Goal: Obtain resource: Obtain resource

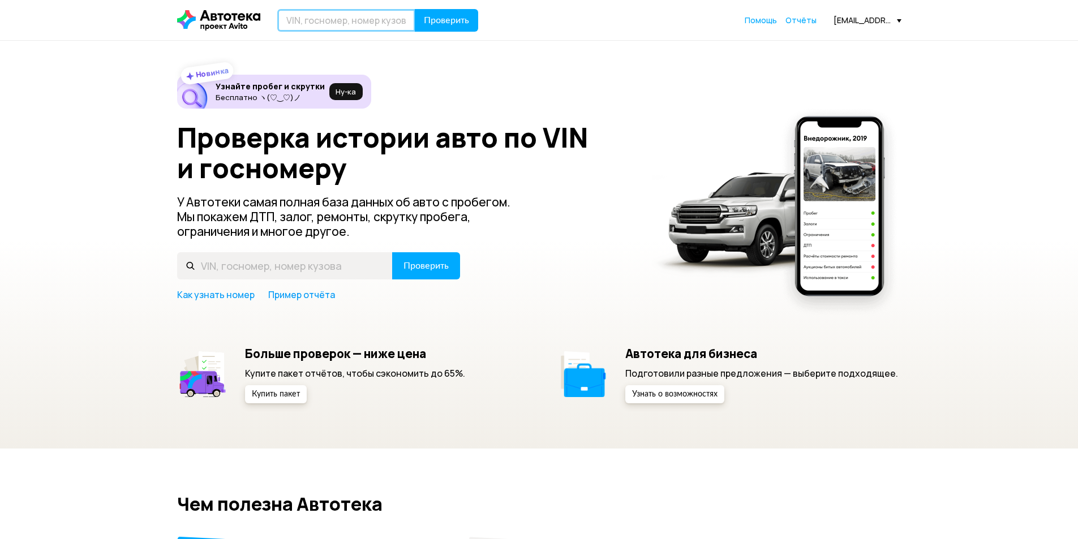
click at [394, 24] on input "text" at bounding box center [346, 20] width 138 height 23
paste input "XTAKS045LL1258313"
type input "XTAKS045LL1258313"
click at [422, 22] on button "Проверить" at bounding box center [446, 20] width 63 height 23
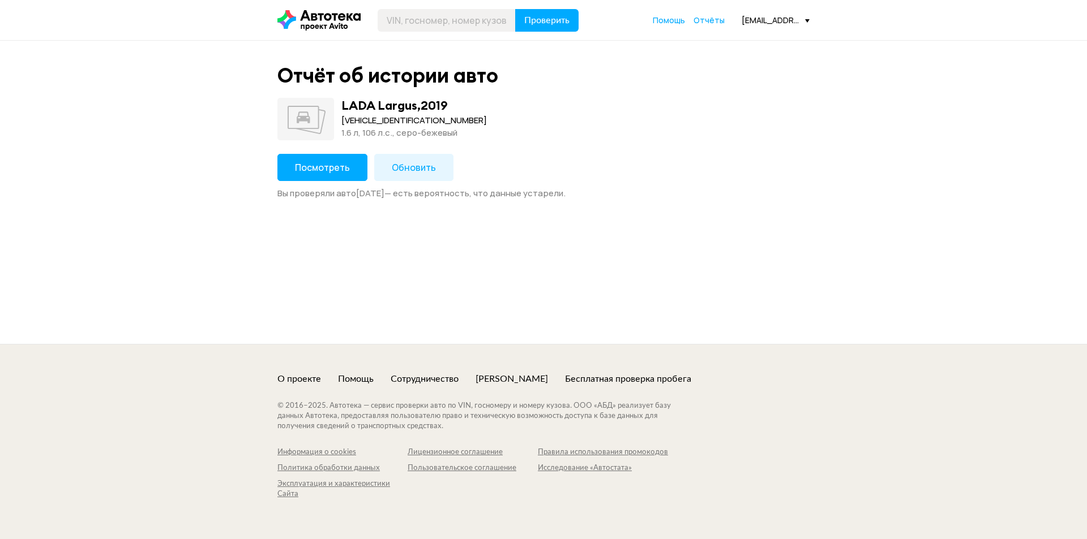
click at [319, 170] on span "Посмотреть" at bounding box center [322, 167] width 55 height 12
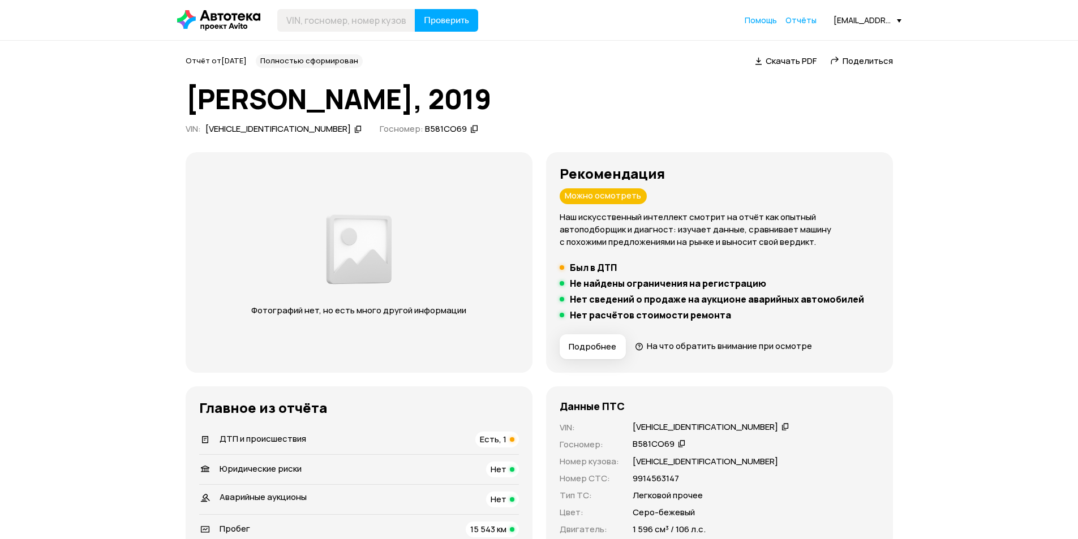
click at [794, 62] on span "Скачать PDF" at bounding box center [791, 61] width 51 height 12
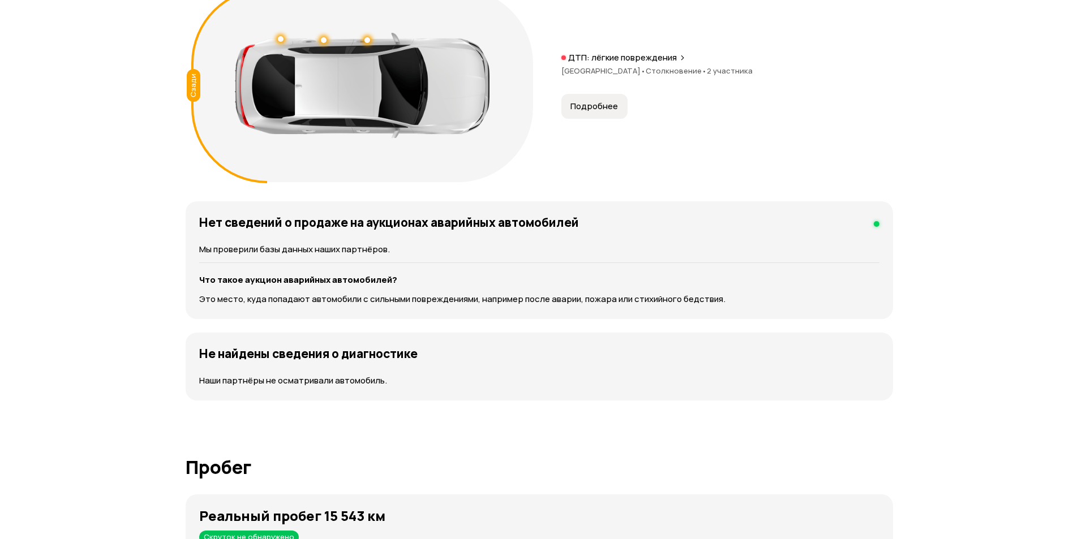
scroll to position [1188, 0]
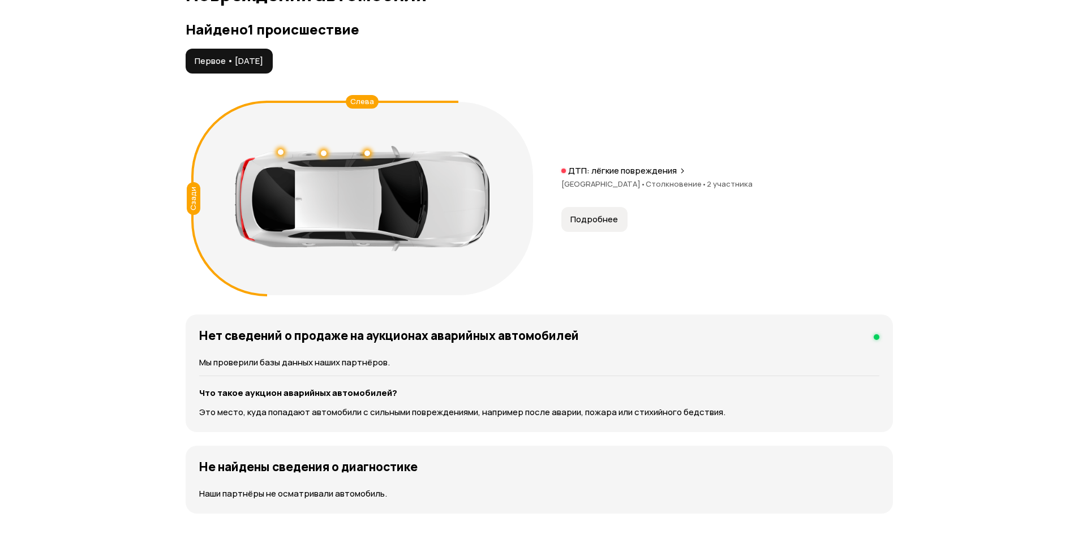
click at [607, 220] on span "Подробнее" at bounding box center [594, 219] width 48 height 11
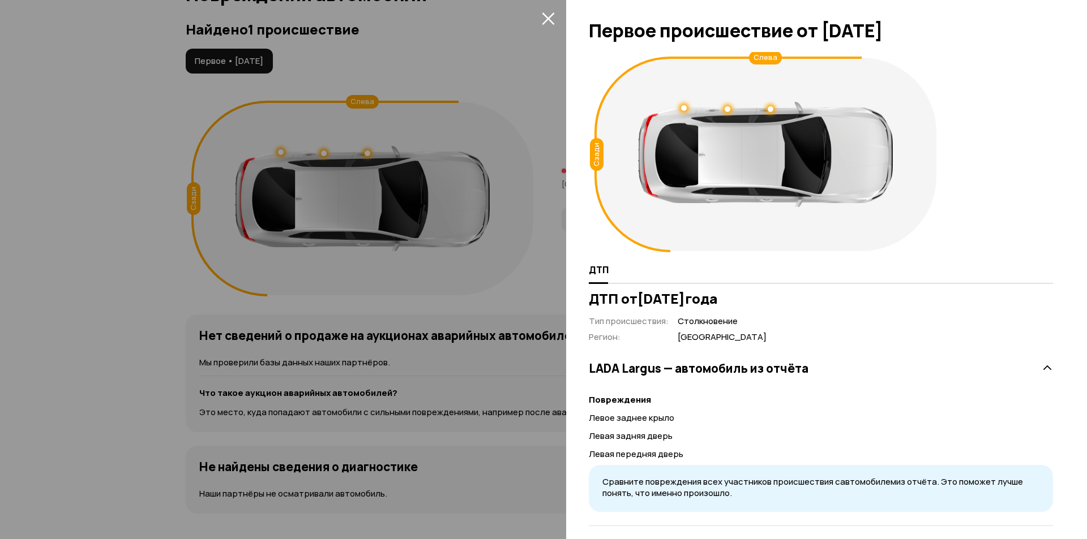
click at [555, 22] on button "закрыть" at bounding box center [548, 18] width 18 height 18
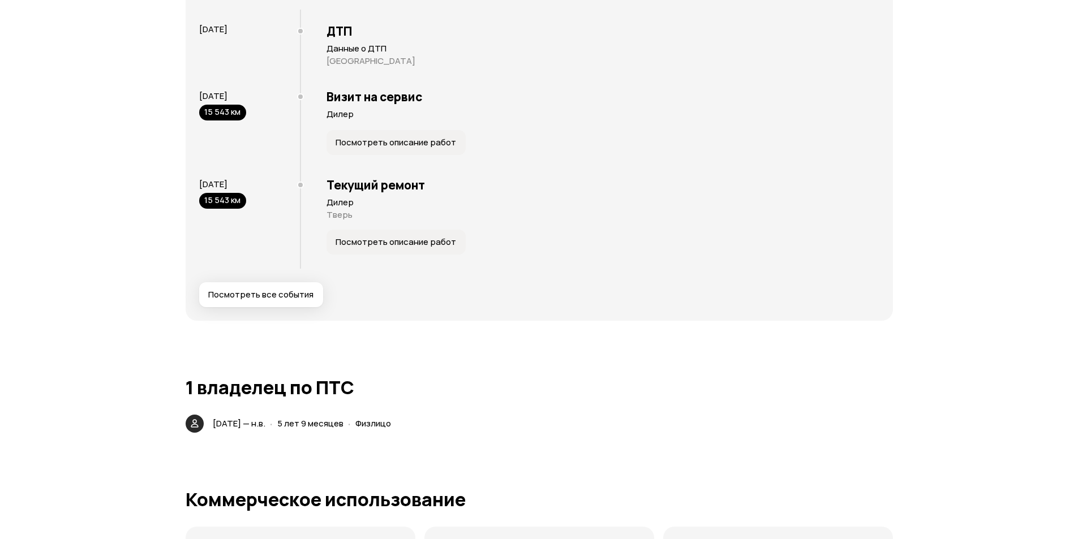
scroll to position [2377, 0]
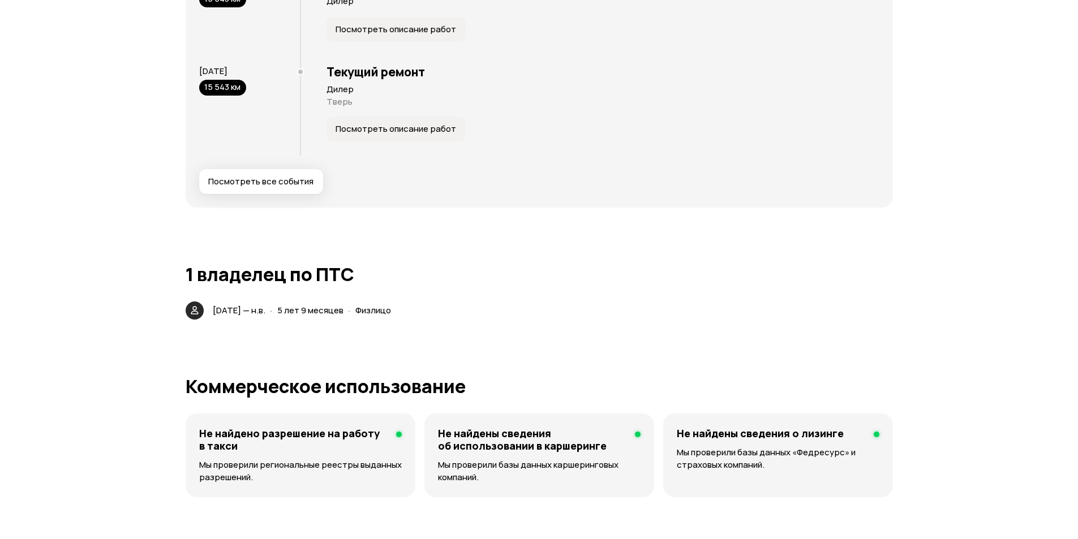
drag, startPoint x: 214, startPoint y: 308, endPoint x: 277, endPoint y: 307, distance: 62.8
click at [265, 307] on span "24 декабря 2019 — н.в." at bounding box center [239, 310] width 53 height 12
copy span "24 декабря 2019"
drag, startPoint x: 324, startPoint y: 309, endPoint x: 384, endPoint y: 310, distance: 60.0
click at [344, 310] on span "5 лет 9 месяцев" at bounding box center [310, 310] width 66 height 12
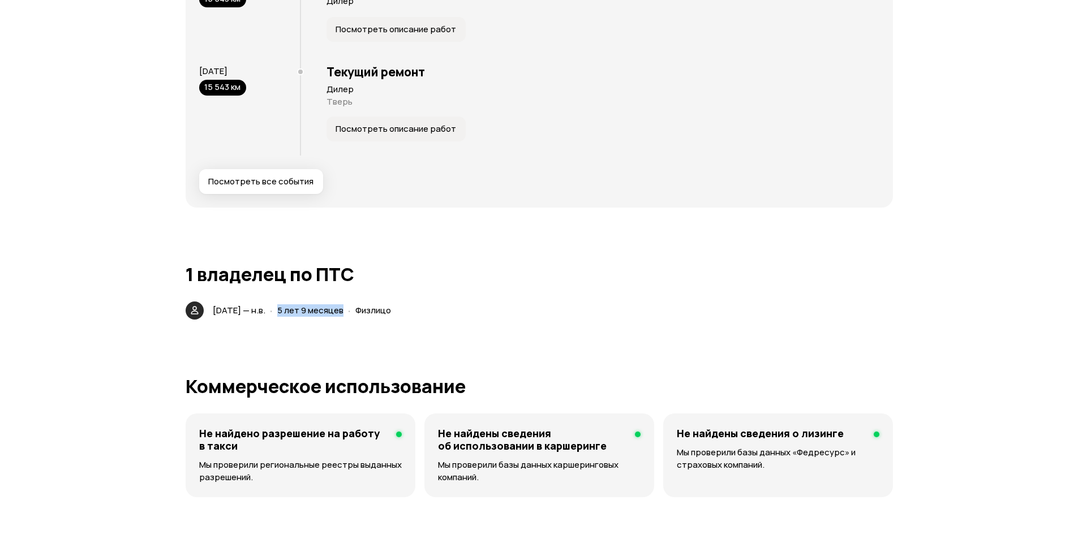
copy span "5 лет 9 месяцев"
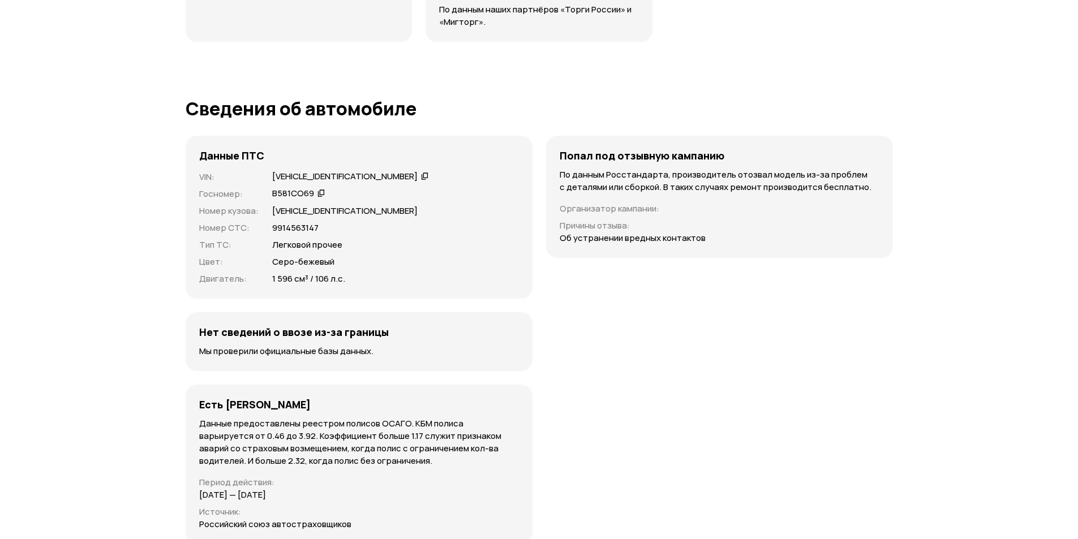
scroll to position [3509, 0]
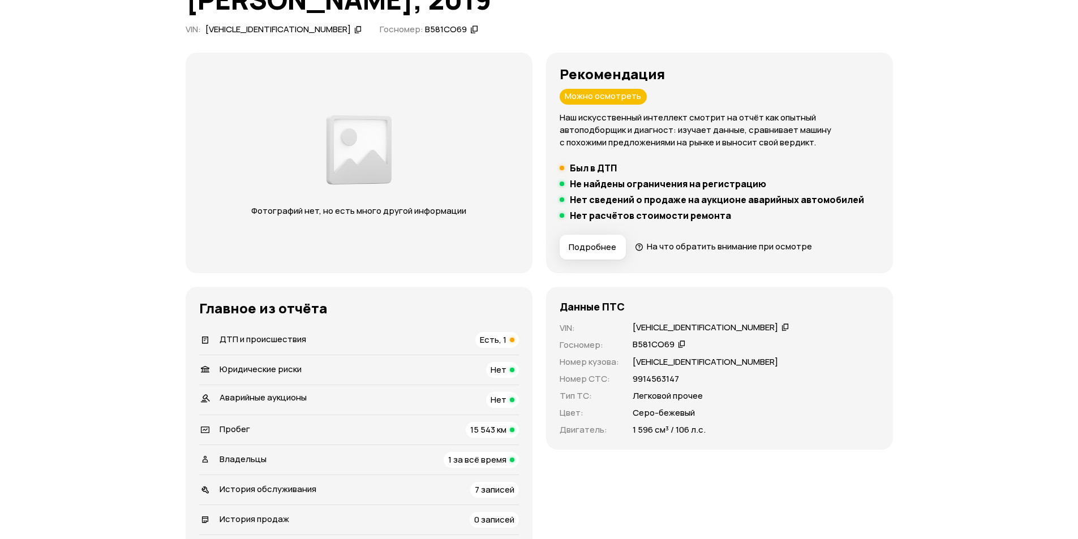
scroll to position [0, 0]
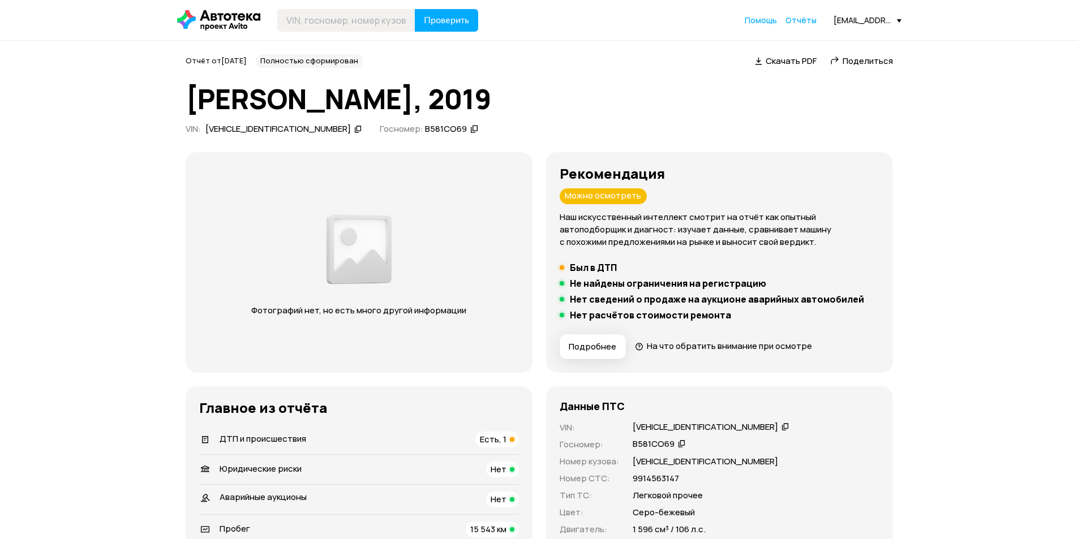
click at [780, 68] on div "Отчёт от 5 сентября 2025 года Полностью сформирован   Скачать PDF   Поделиться …" at bounding box center [539, 96] width 707 height 84
click at [780, 64] on span "Скачать PDF" at bounding box center [791, 61] width 51 height 12
